Goal: Transaction & Acquisition: Purchase product/service

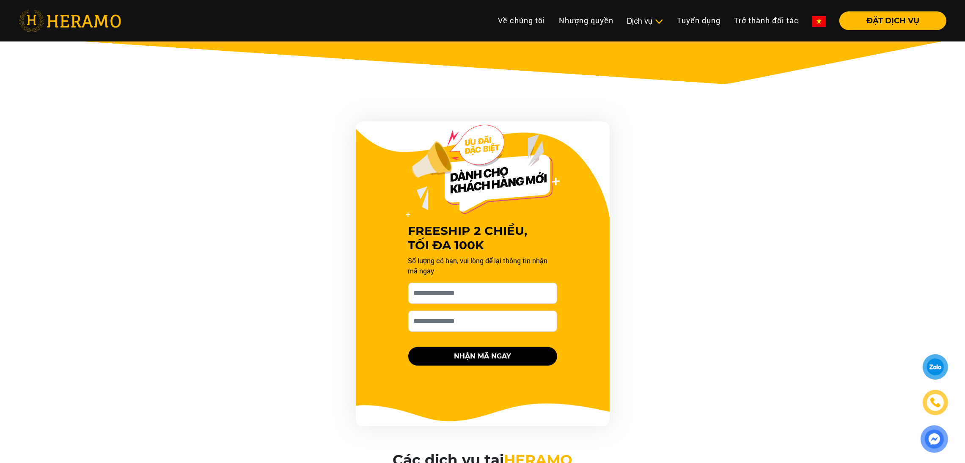
scroll to position [347, 0]
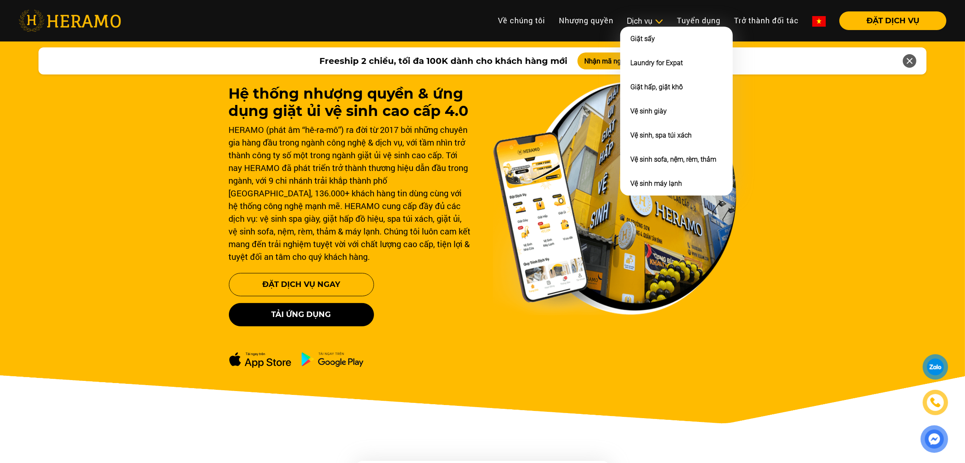
click at [655, 17] on img at bounding box center [659, 21] width 9 height 8
click at [655, 127] on li "Vệ sinh, spa túi xách" at bounding box center [676, 135] width 113 height 24
